Goal: Information Seeking & Learning: Learn about a topic

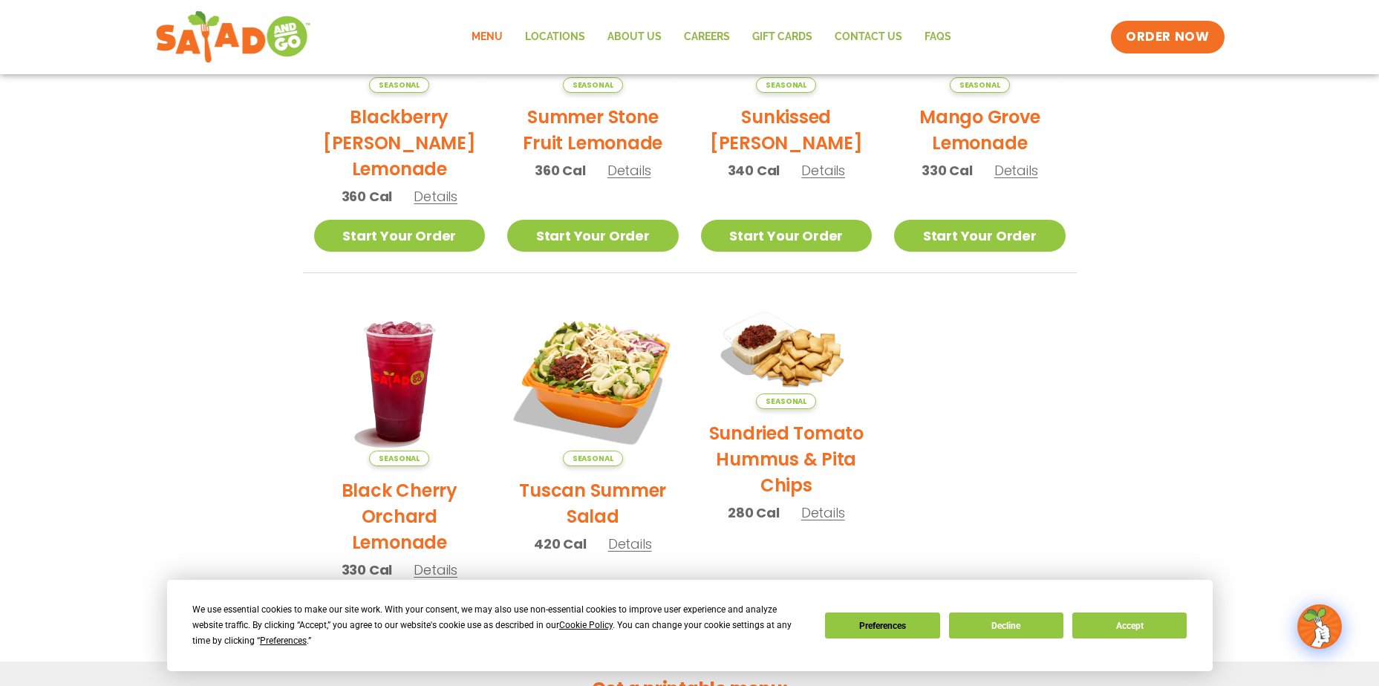
scroll to position [594, 0]
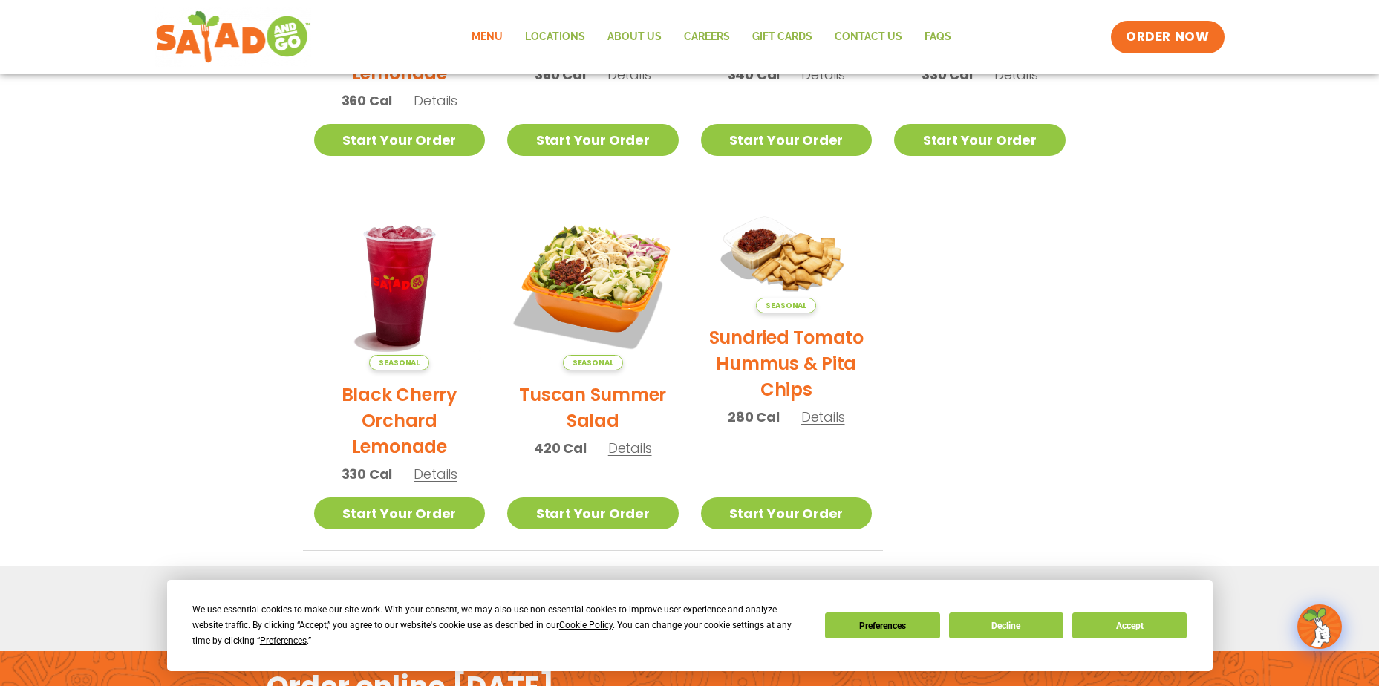
click at [1132, 639] on div "We use essential cookies to make our site work. With your consent, we may also …" at bounding box center [689, 625] width 994 height 47
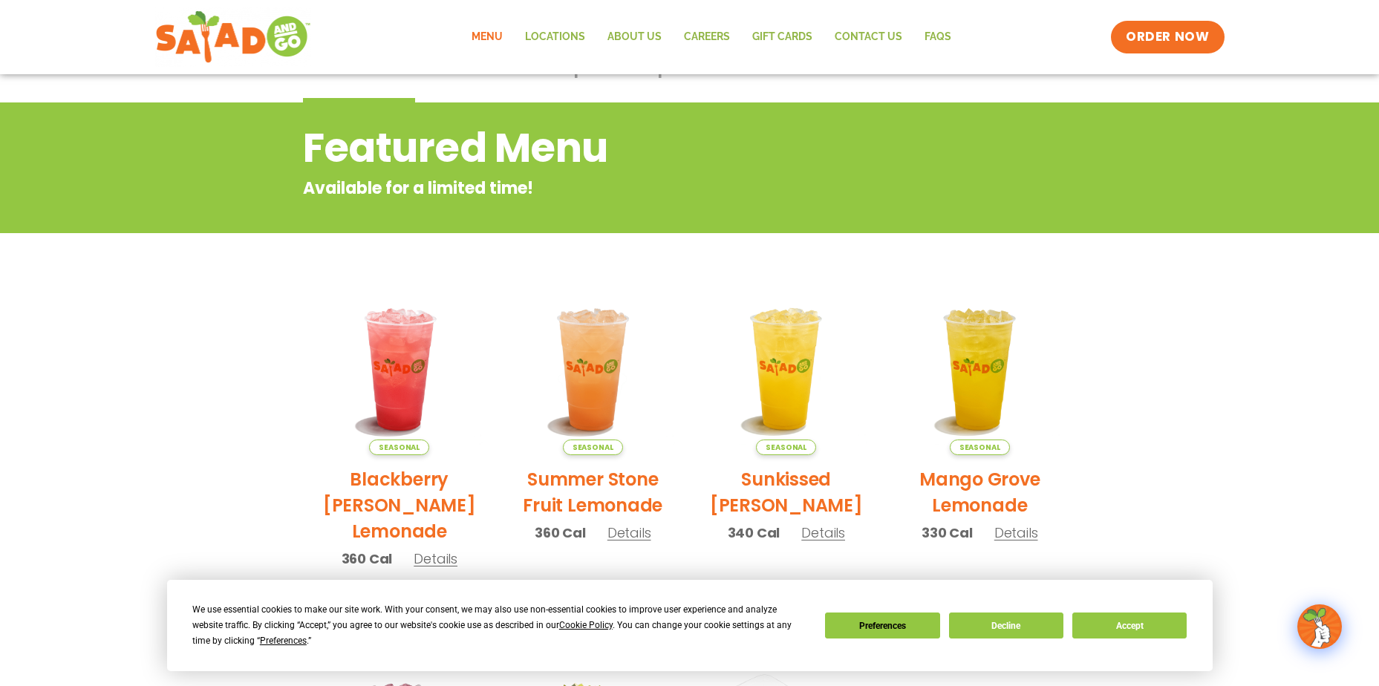
scroll to position [0, 0]
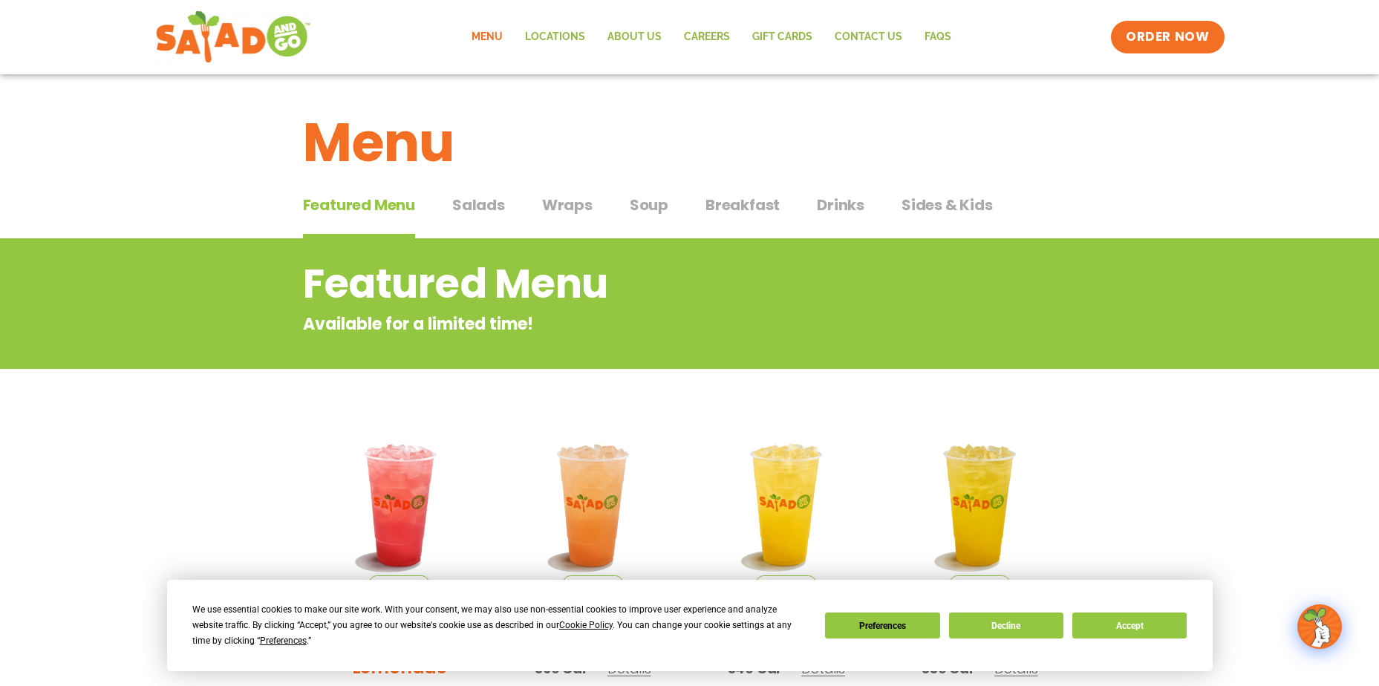
click at [353, 200] on span "Featured Menu" at bounding box center [359, 205] width 112 height 22
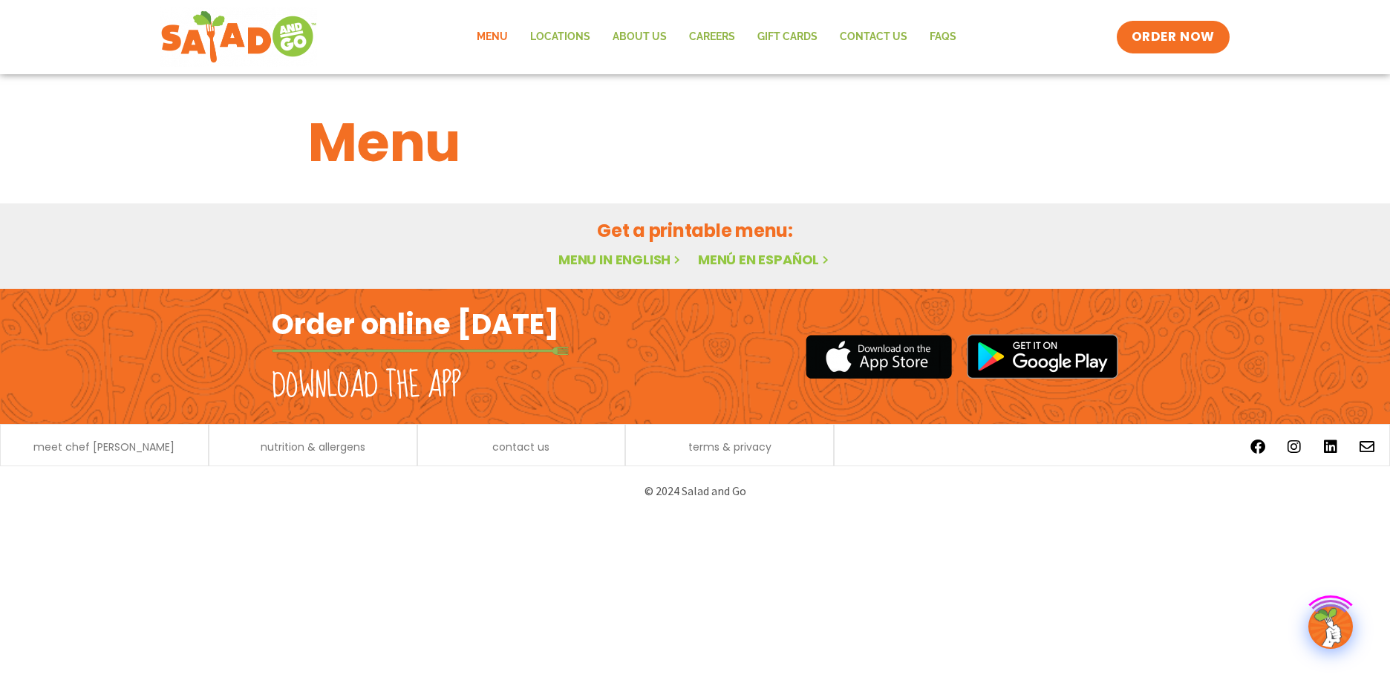
click at [624, 256] on link "Menu in English" at bounding box center [620, 259] width 125 height 19
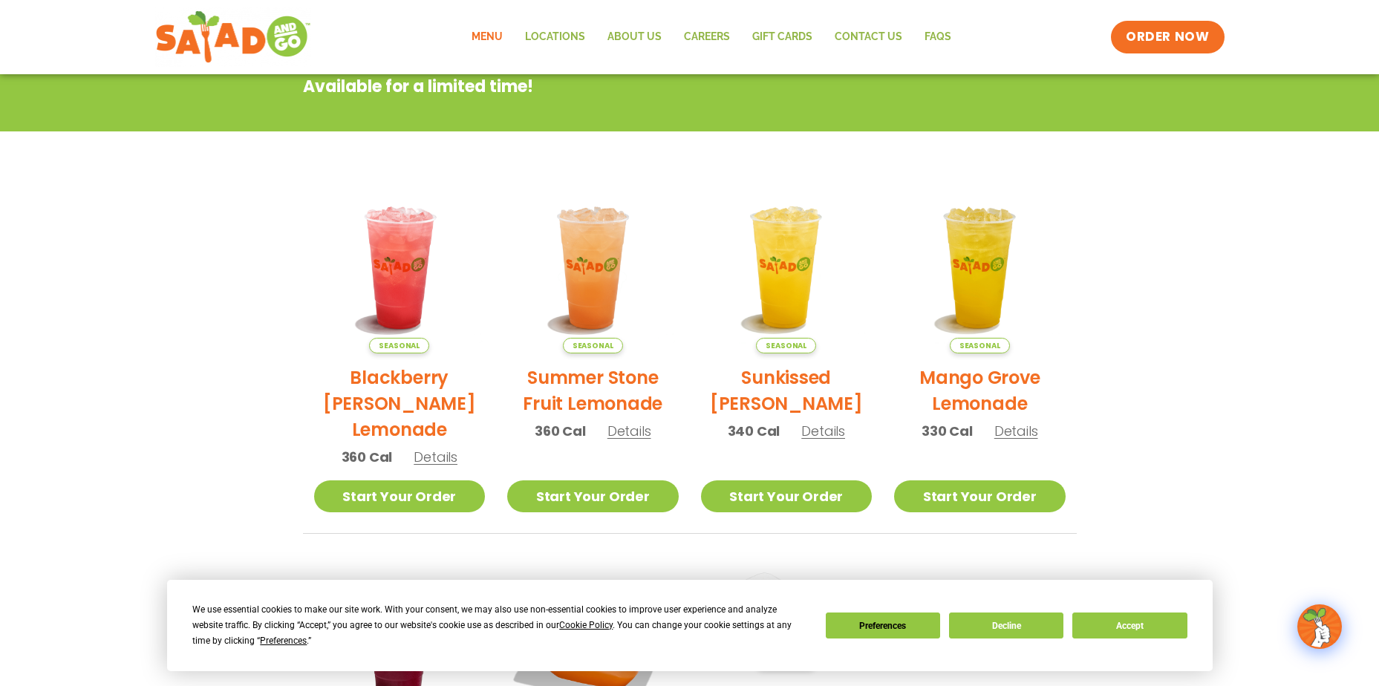
scroll to position [371, 0]
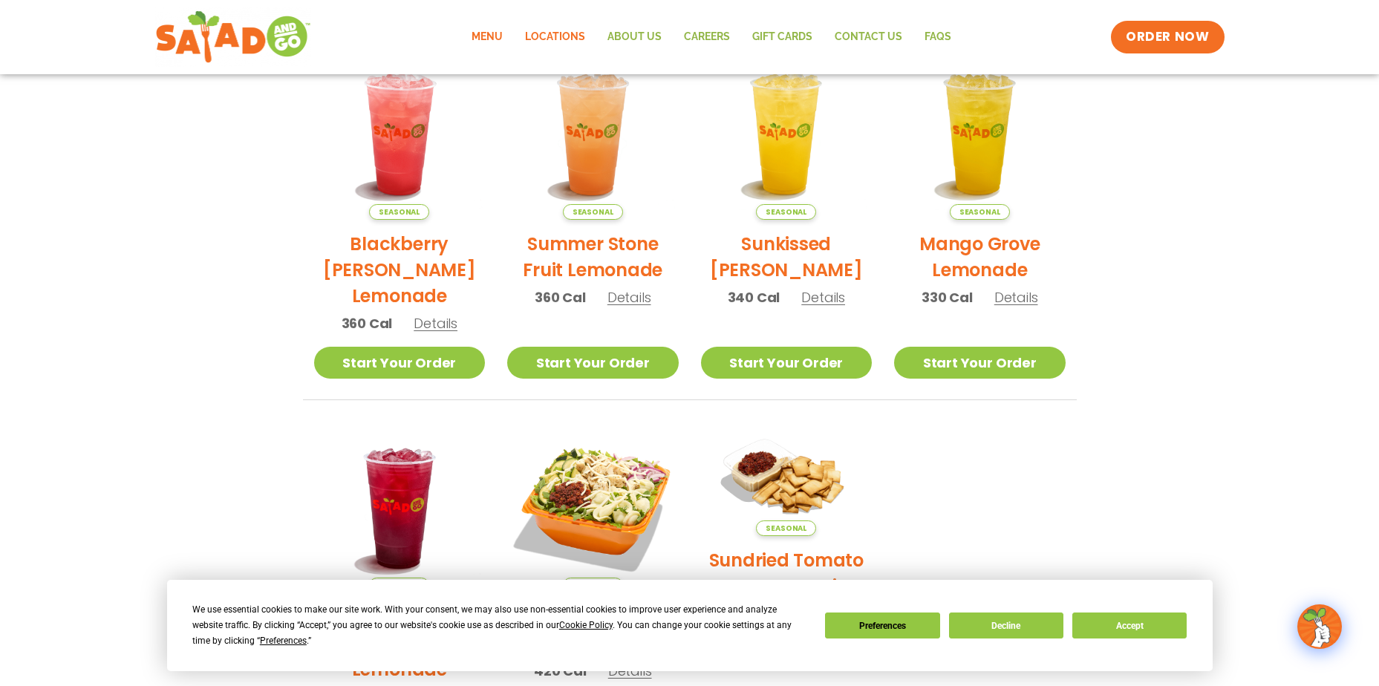
click at [574, 33] on link "Locations" at bounding box center [555, 37] width 82 height 34
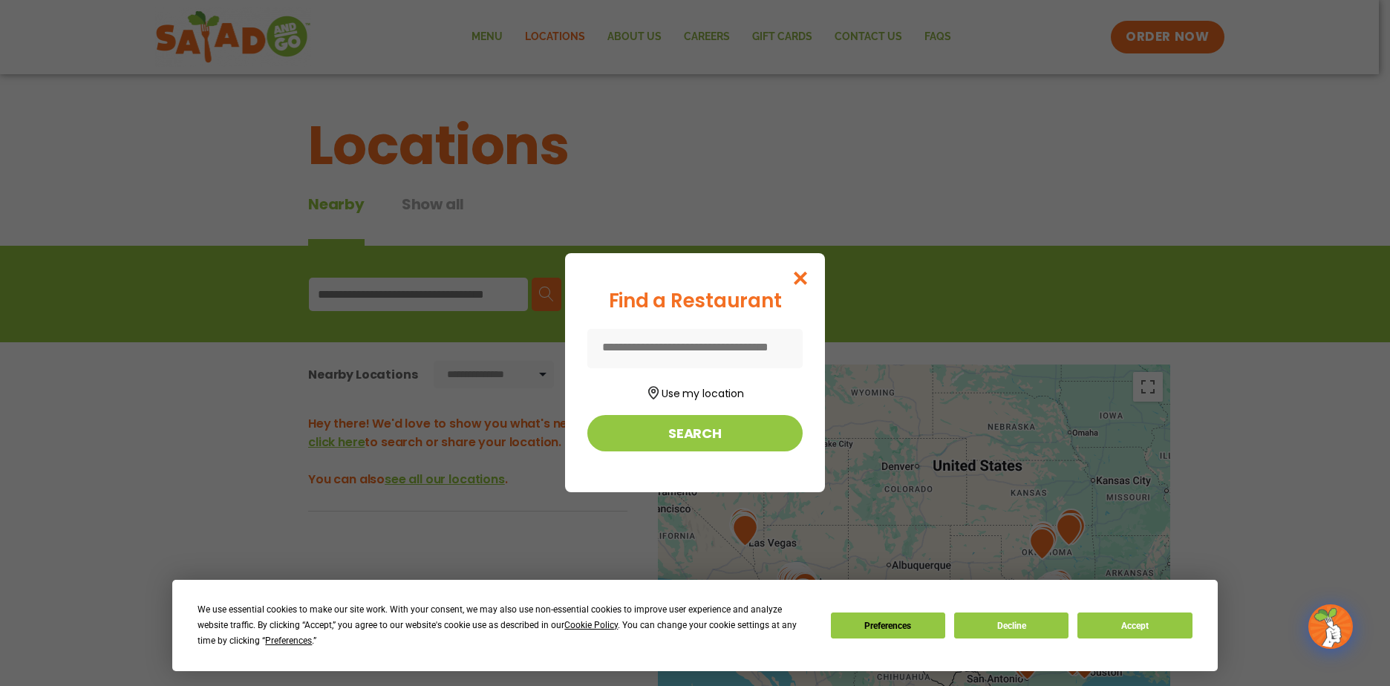
click at [696, 344] on input at bounding box center [694, 348] width 215 height 39
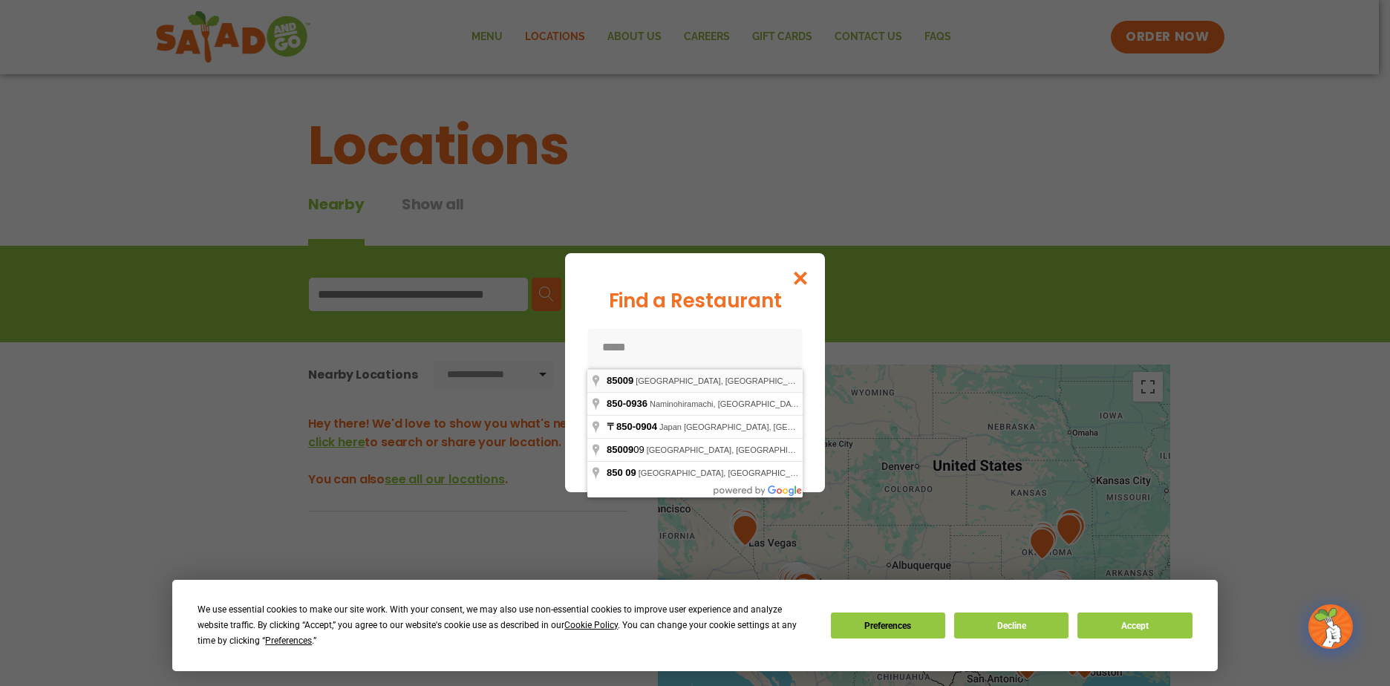
type input "**********"
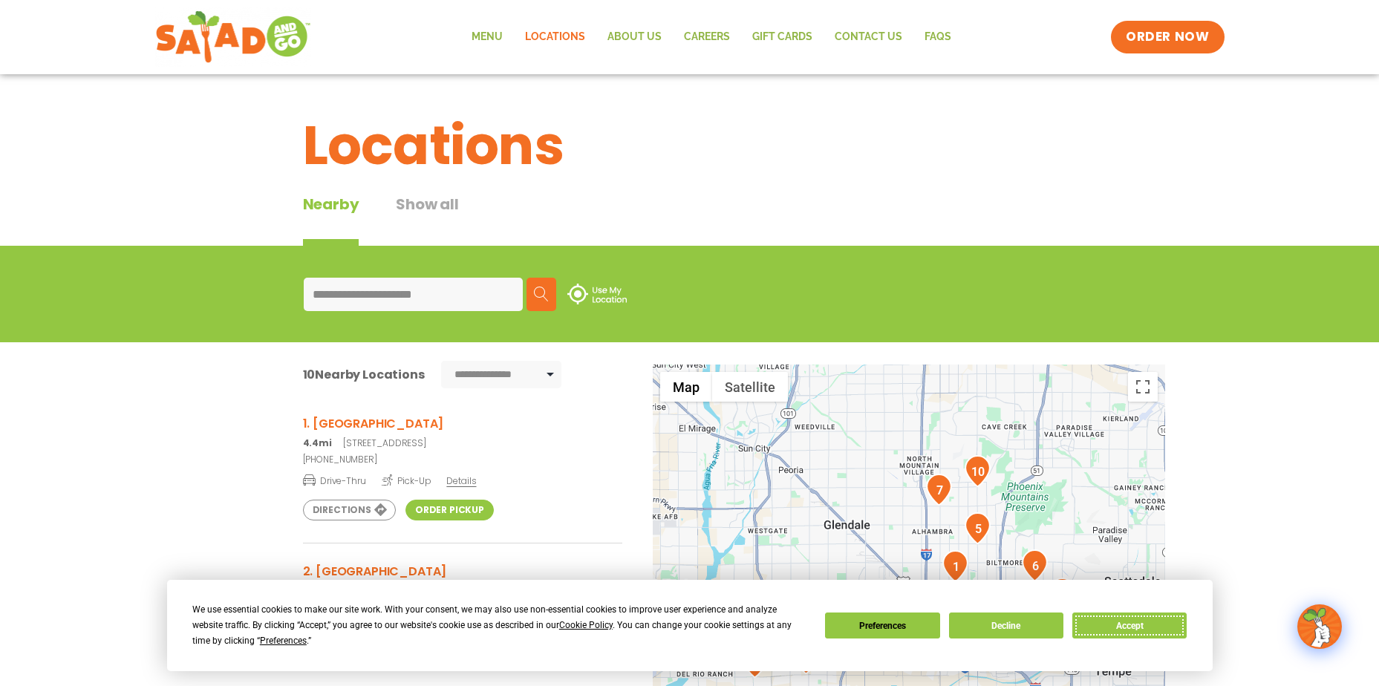
click at [1129, 623] on button "Accept" at bounding box center [1129, 626] width 114 height 26
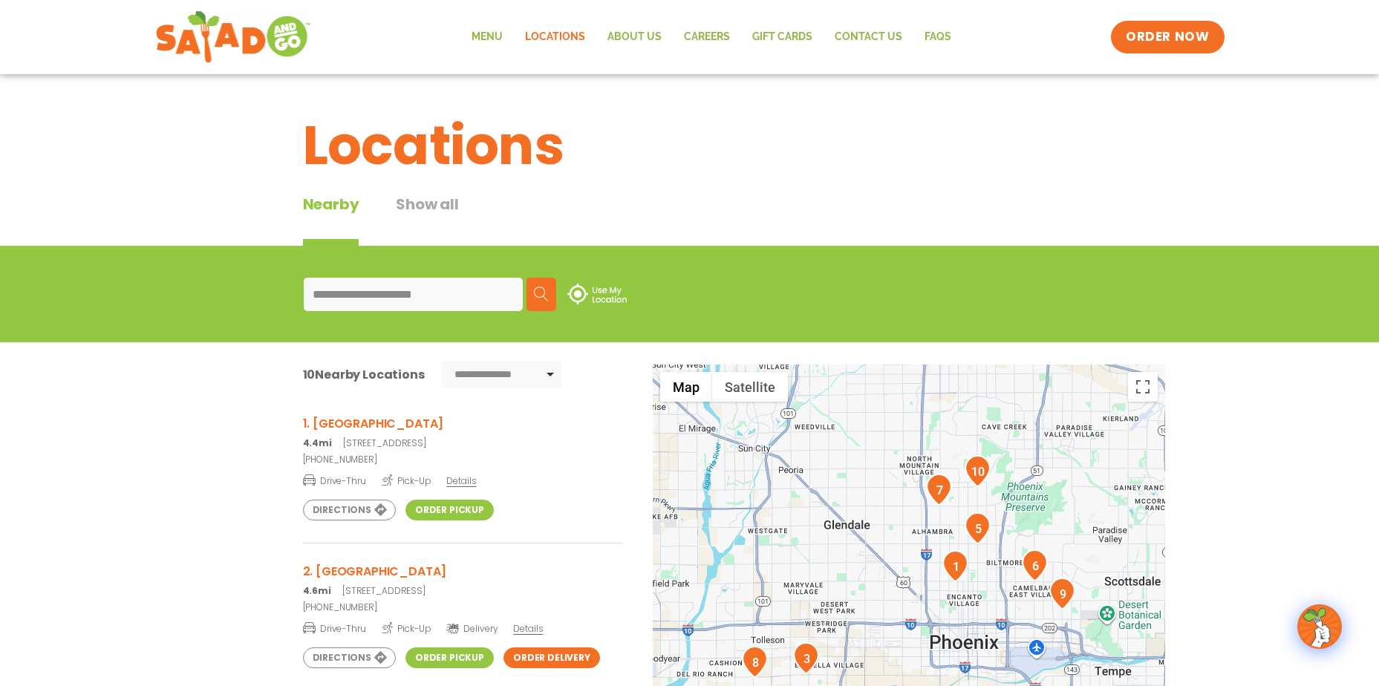
click at [353, 425] on h3 "1. Indian School & 7th Ave" at bounding box center [462, 423] width 319 height 19
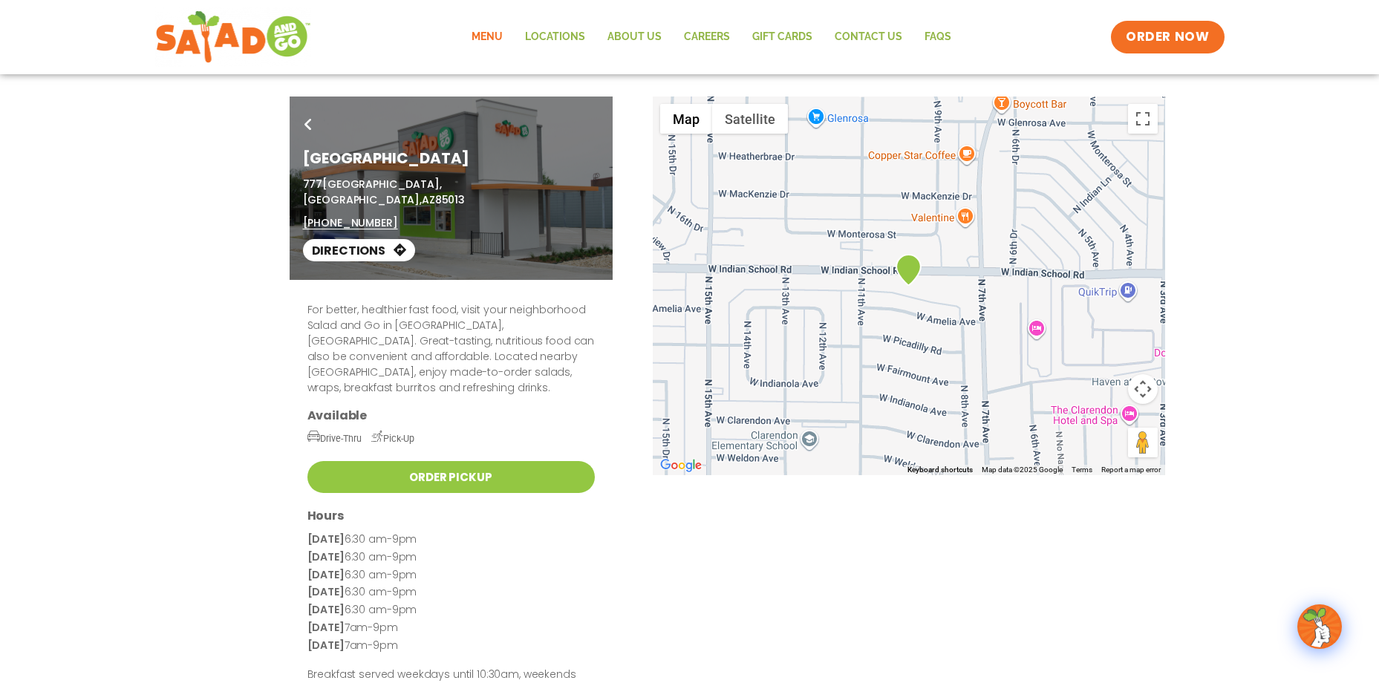
click at [496, 36] on link "Menu" at bounding box center [486, 37] width 53 height 34
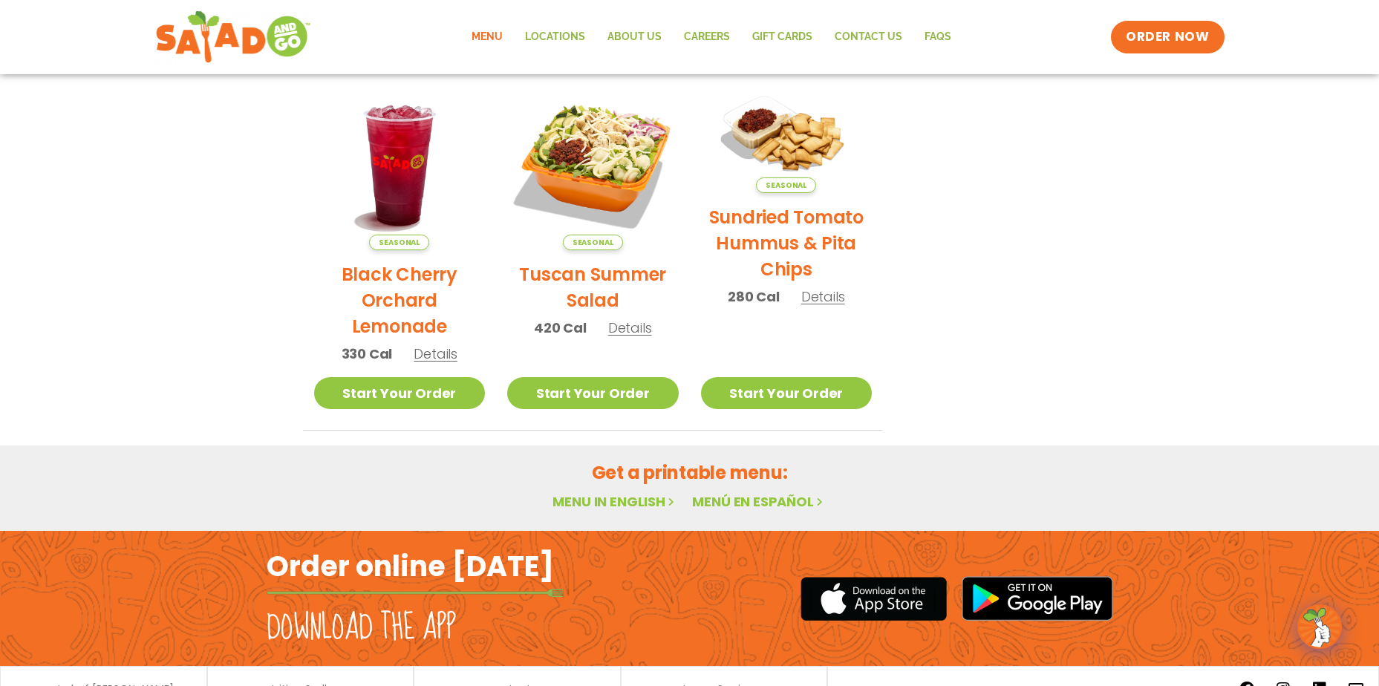
scroll to position [786, 0]
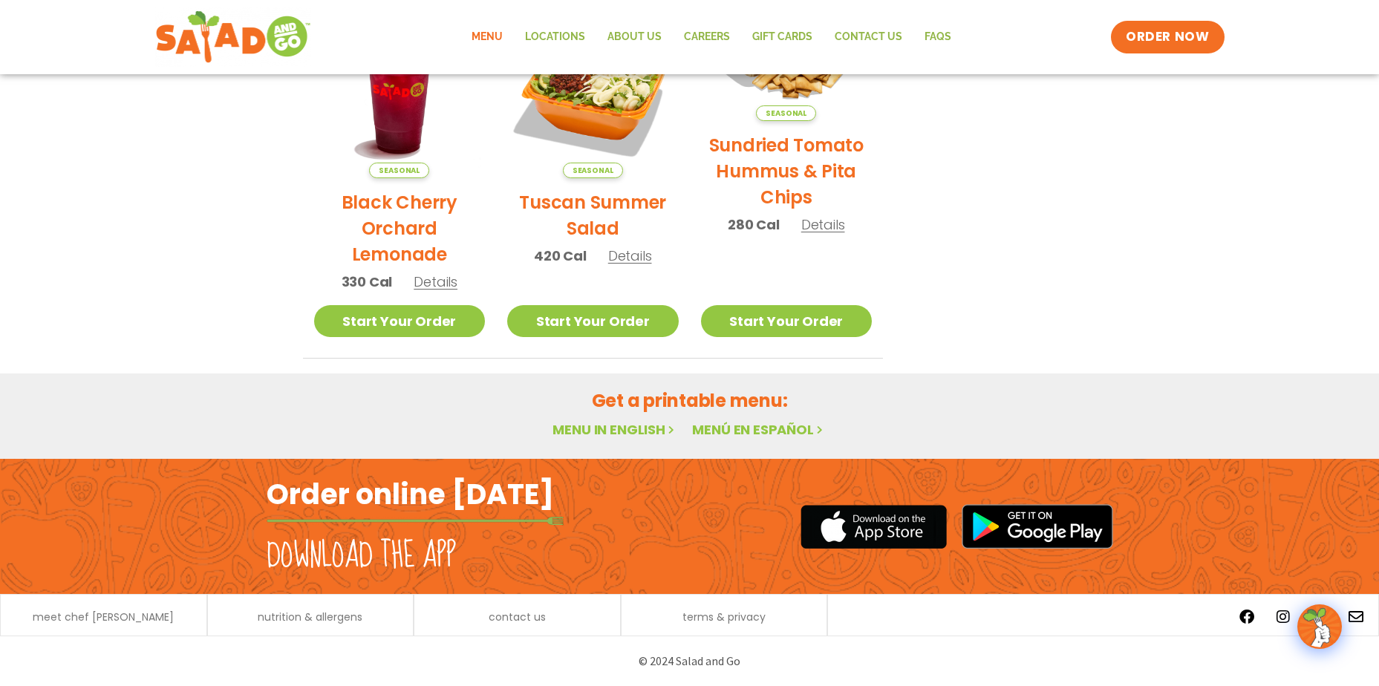
click at [656, 435] on link "Menu in English" at bounding box center [614, 429] width 125 height 19
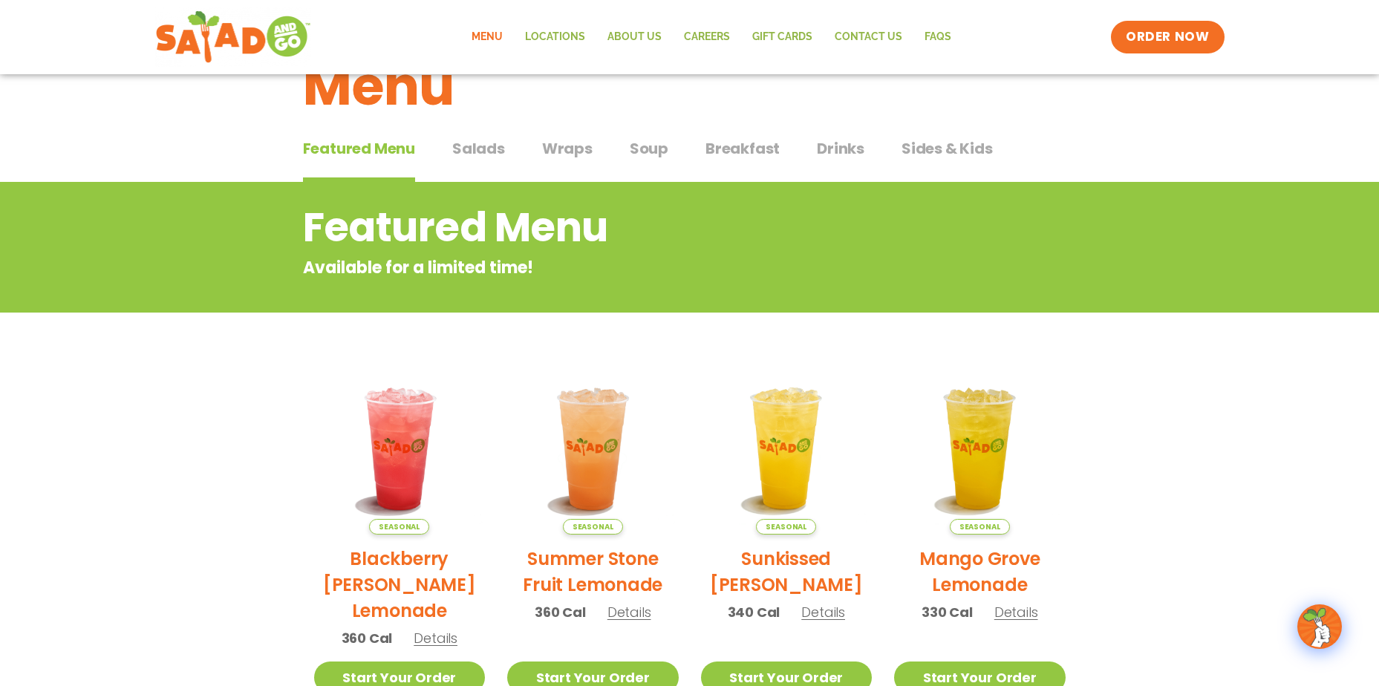
scroll to position [0, 0]
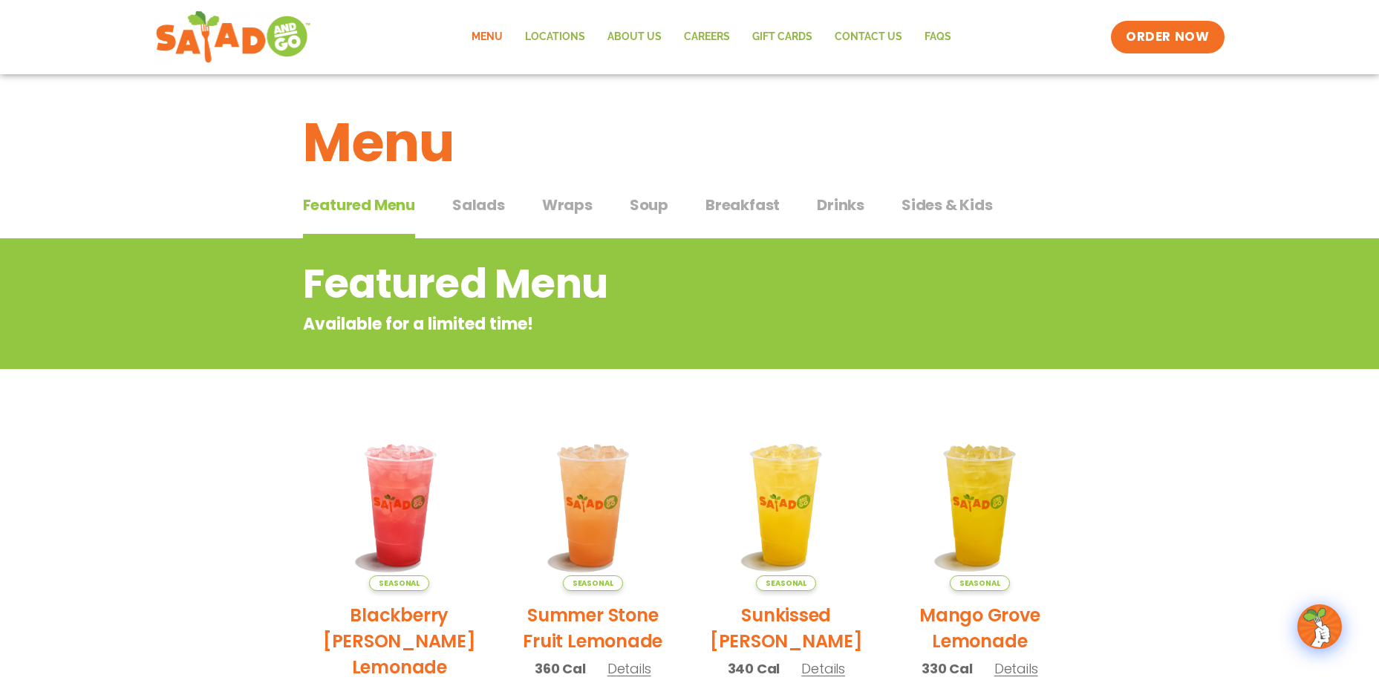
drag, startPoint x: 481, startPoint y: 209, endPoint x: 534, endPoint y: 223, distance: 54.6
click at [480, 209] on span "Salads" at bounding box center [478, 205] width 53 height 22
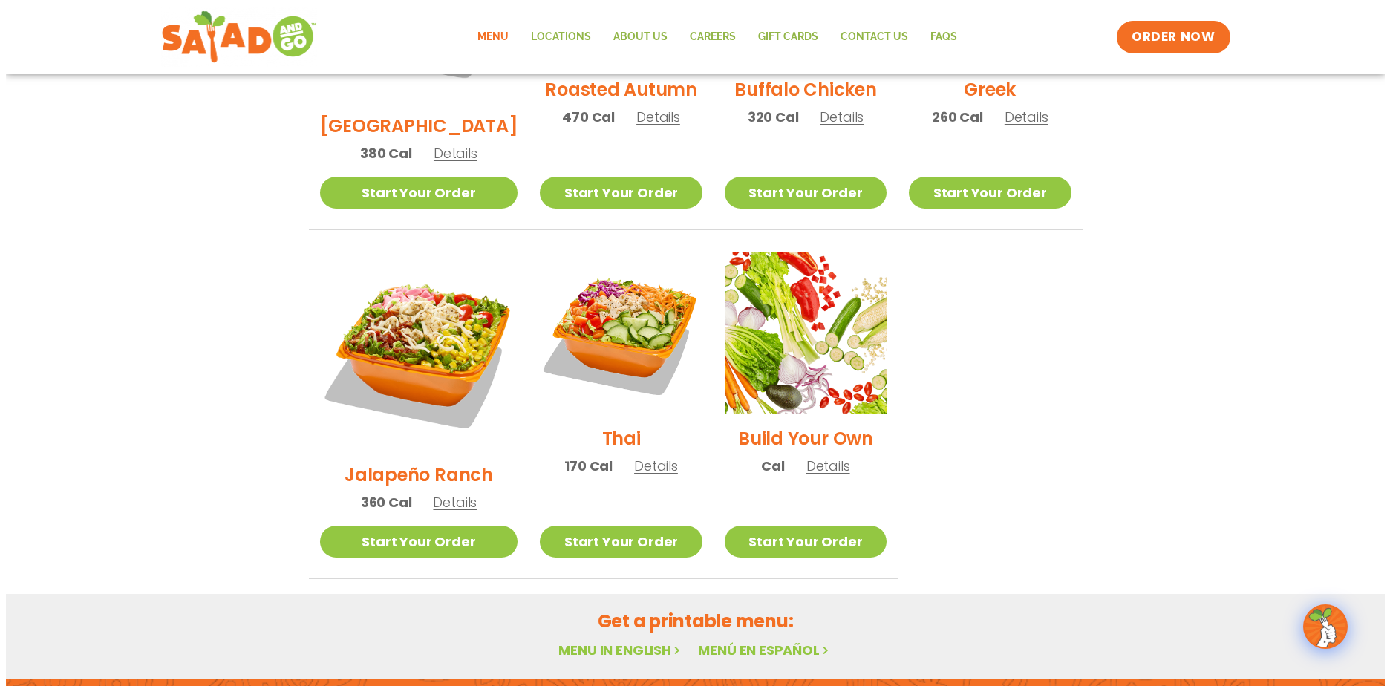
scroll to position [965, 0]
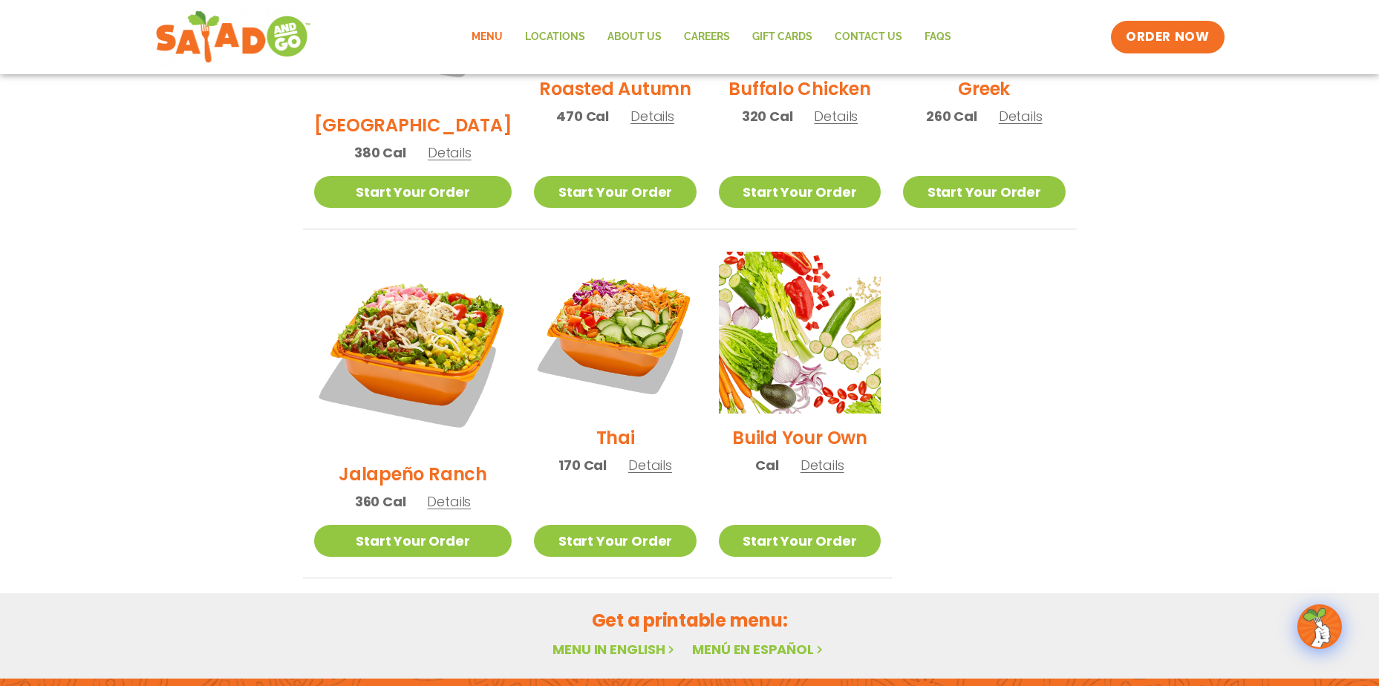
click at [446, 492] on span "Details" at bounding box center [449, 501] width 44 height 19
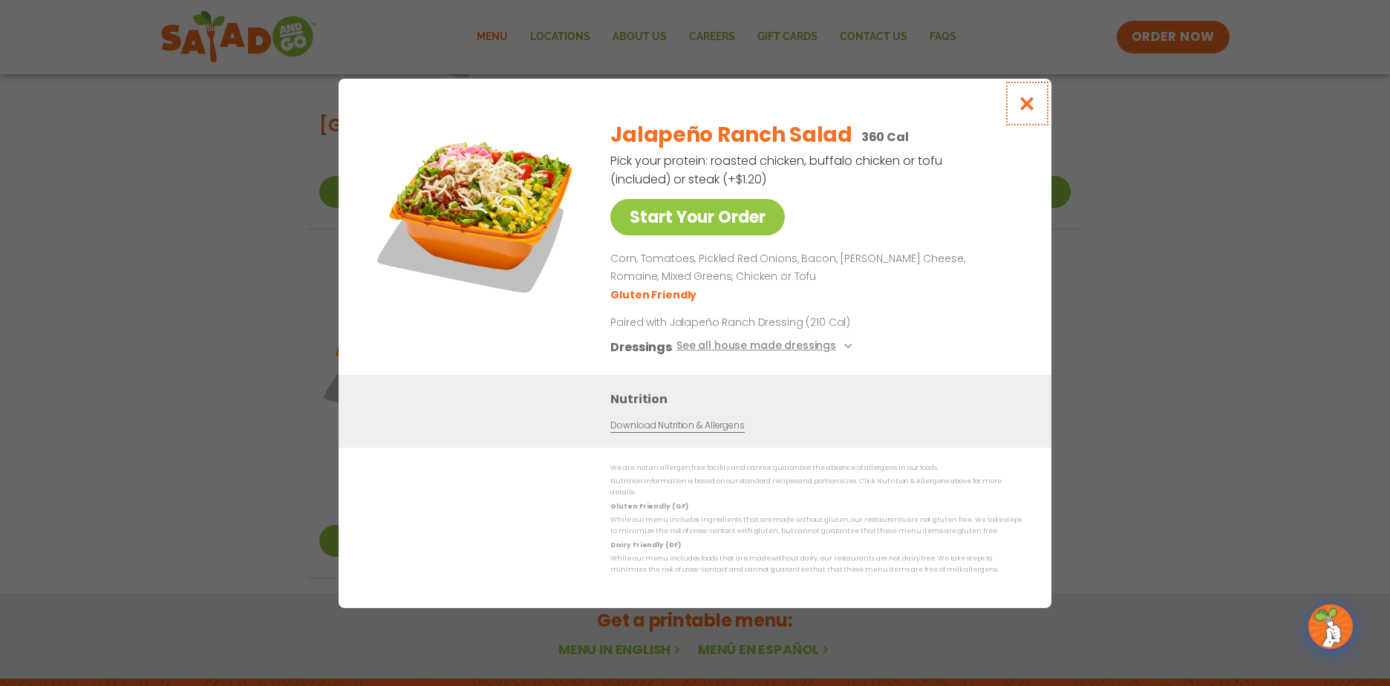
click at [1034, 108] on icon "Close modal" at bounding box center [1027, 104] width 19 height 16
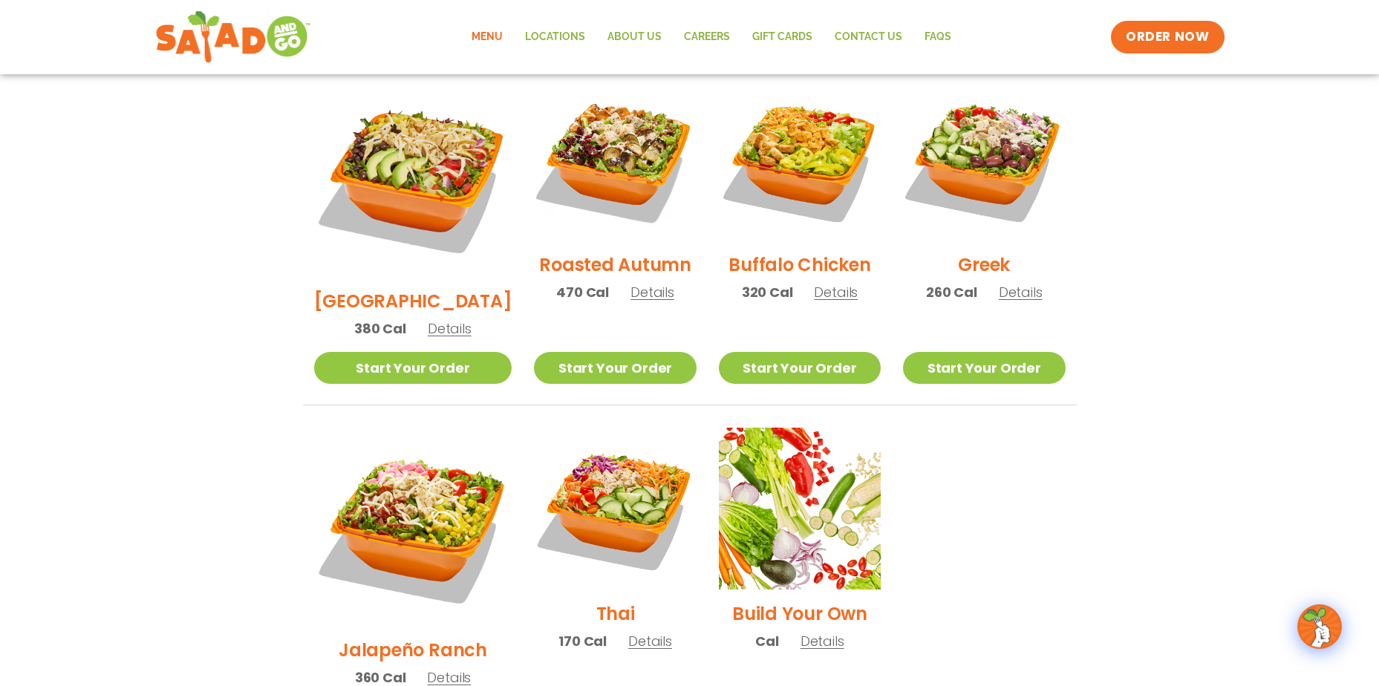
scroll to position [777, 0]
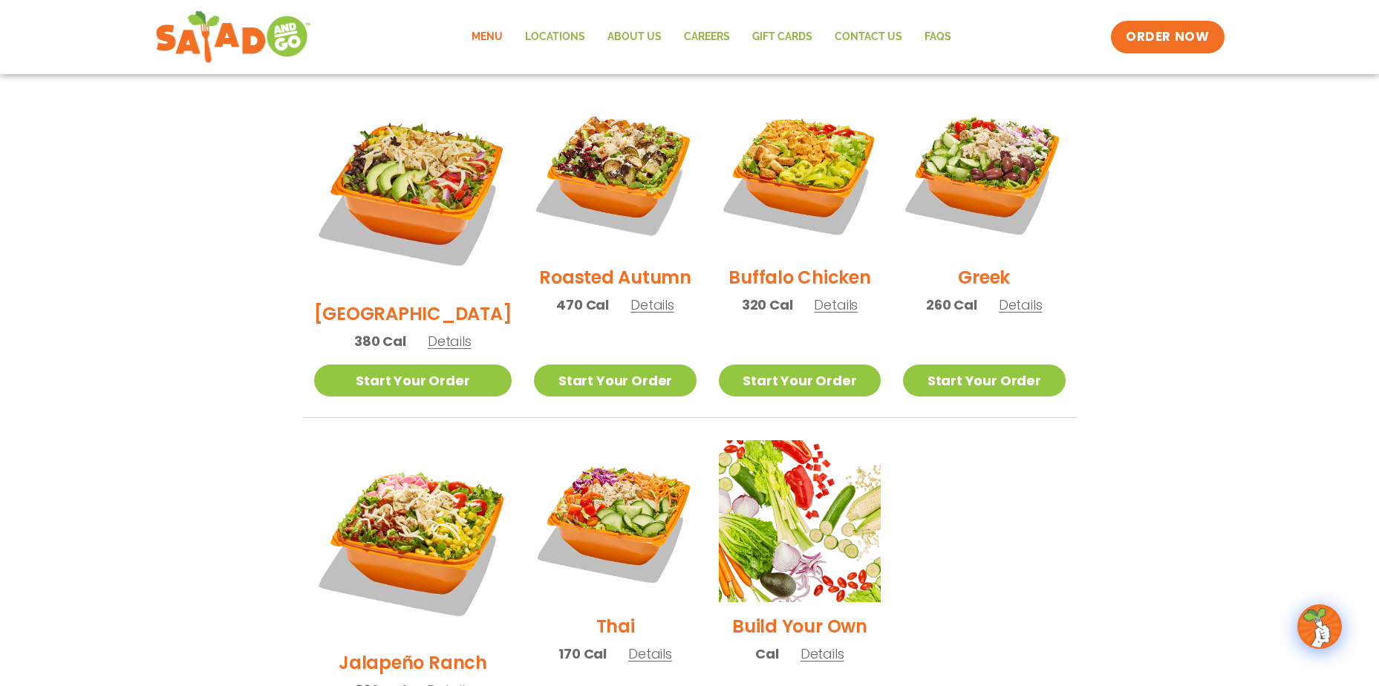
click at [440, 681] on span "Details" at bounding box center [449, 690] width 44 height 19
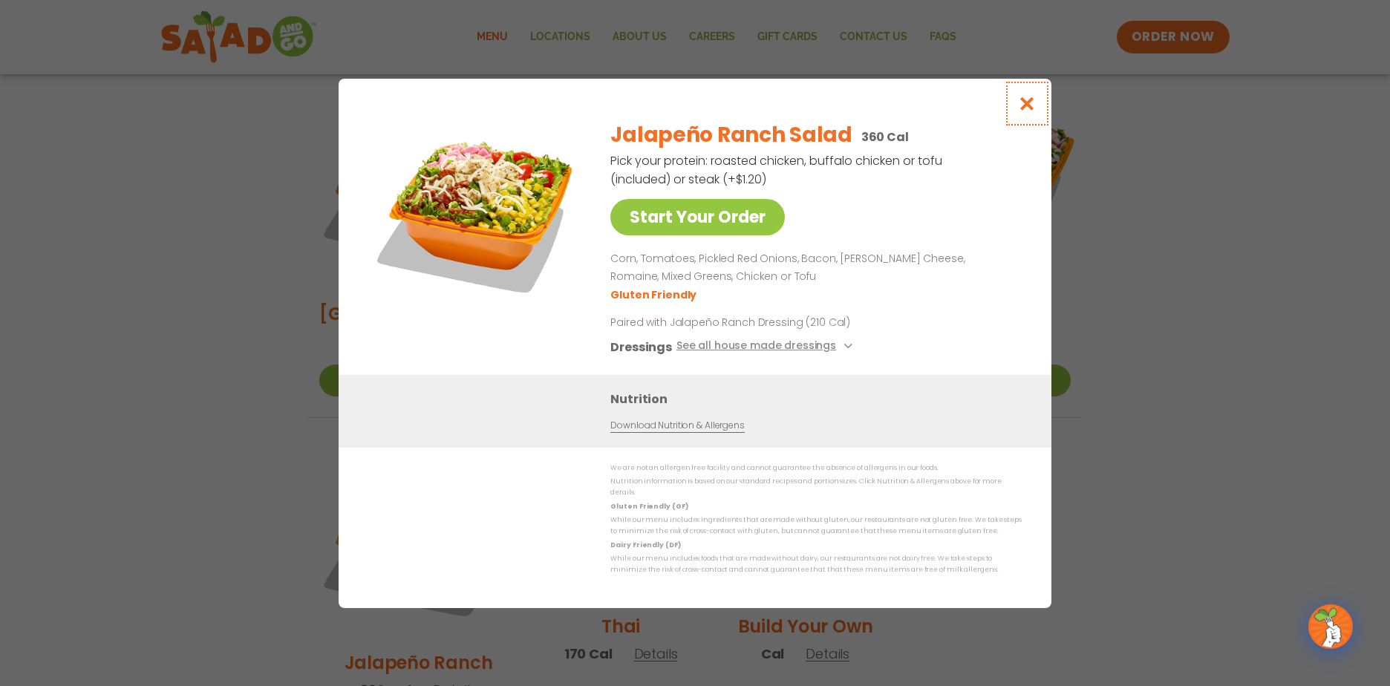
click at [1031, 103] on icon "Close modal" at bounding box center [1027, 104] width 19 height 16
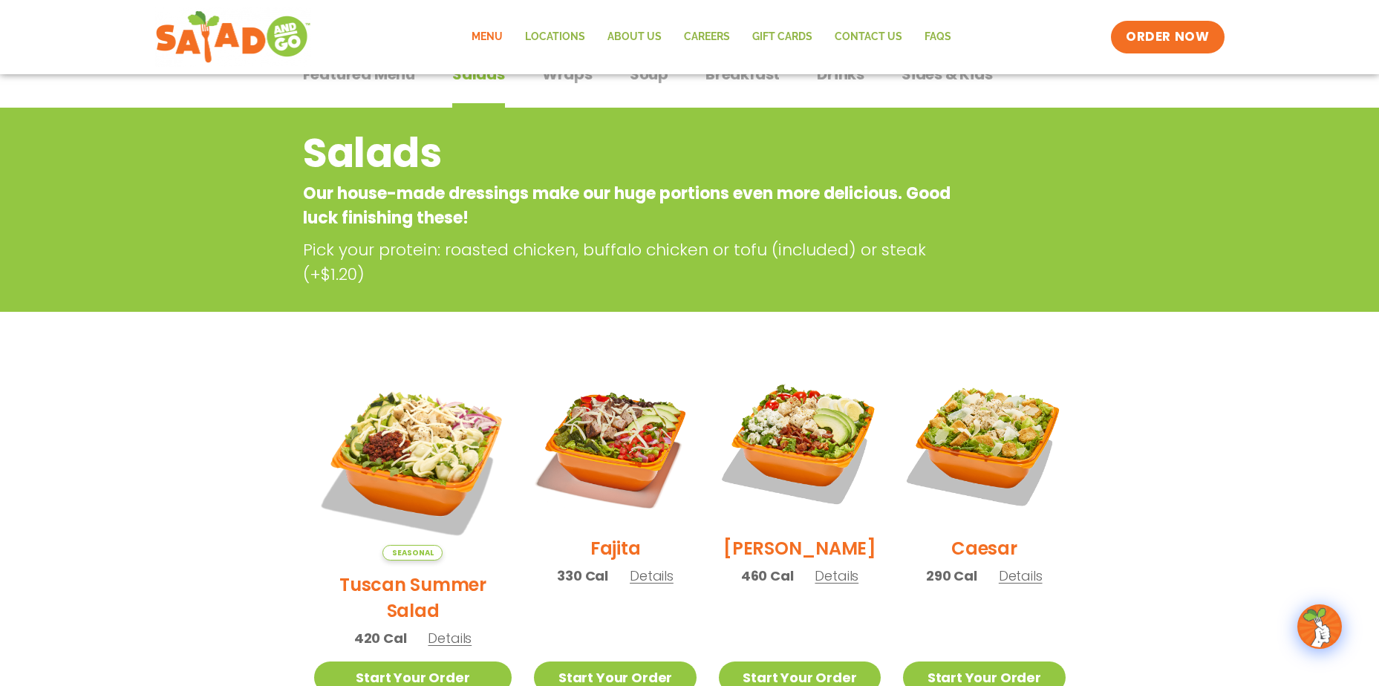
scroll to position [0, 0]
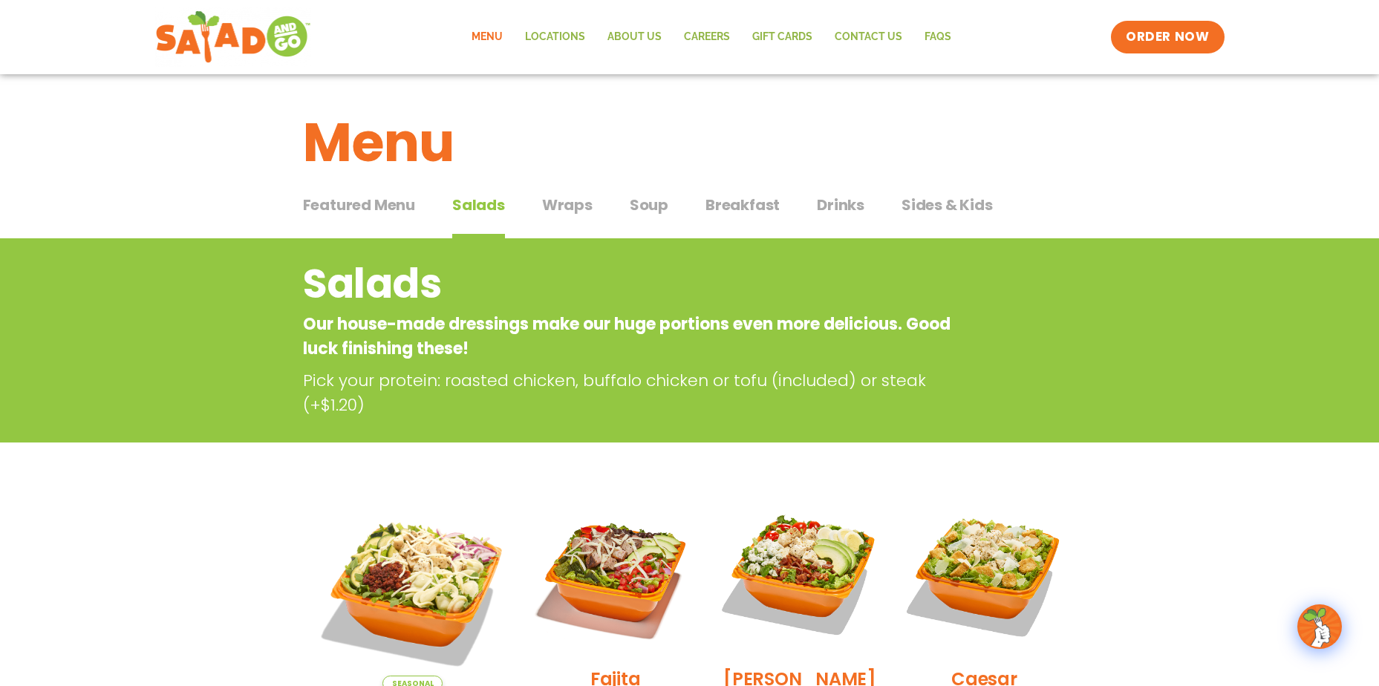
click at [849, 202] on span "Drinks" at bounding box center [841, 205] width 48 height 22
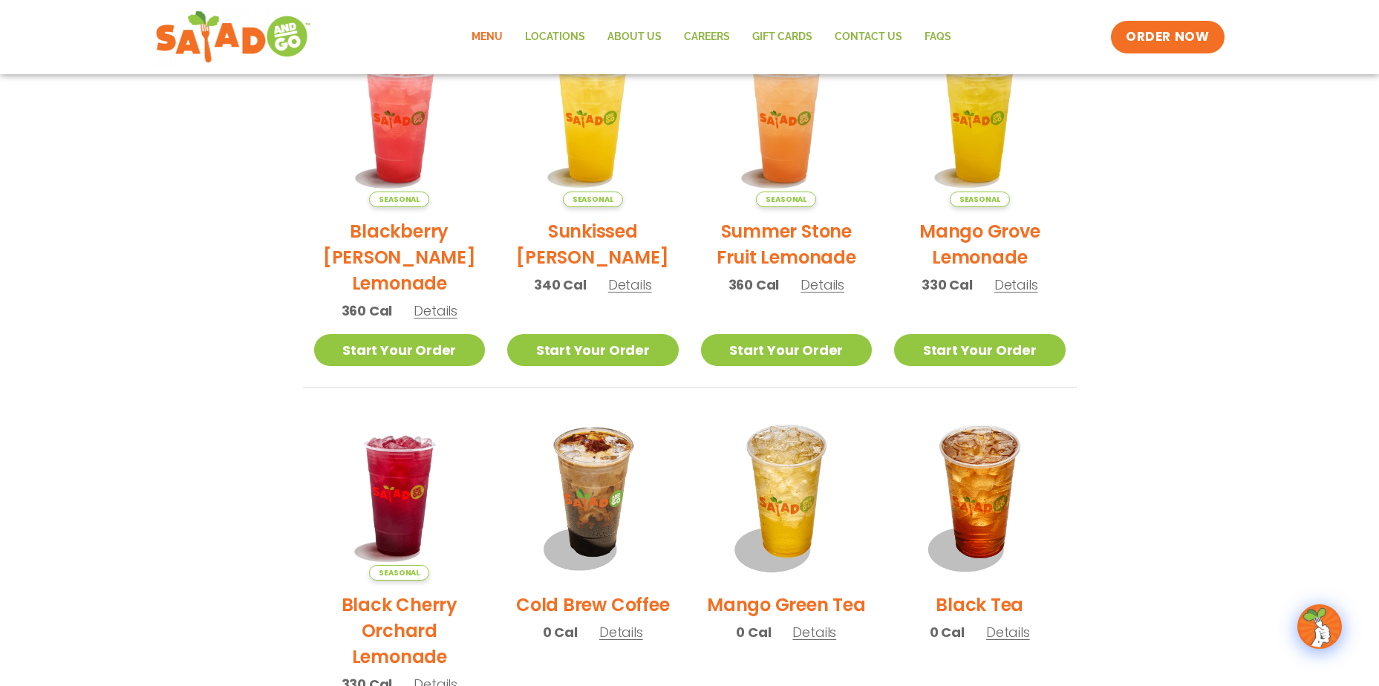
scroll to position [371, 0]
